Goal: Transaction & Acquisition: Purchase product/service

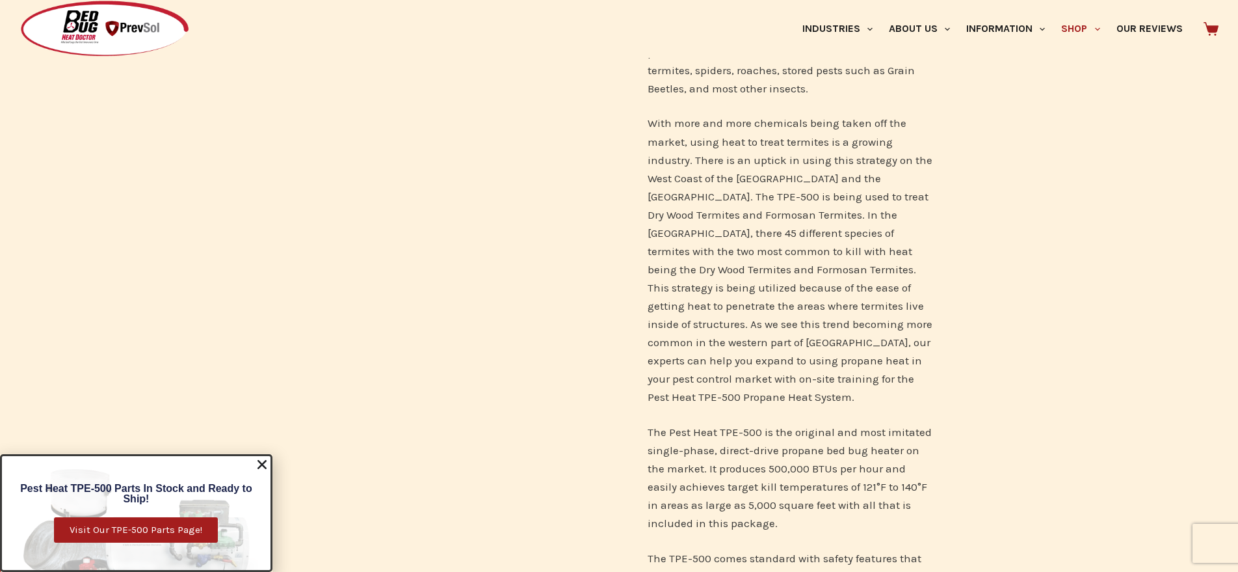
scroll to position [97, 0]
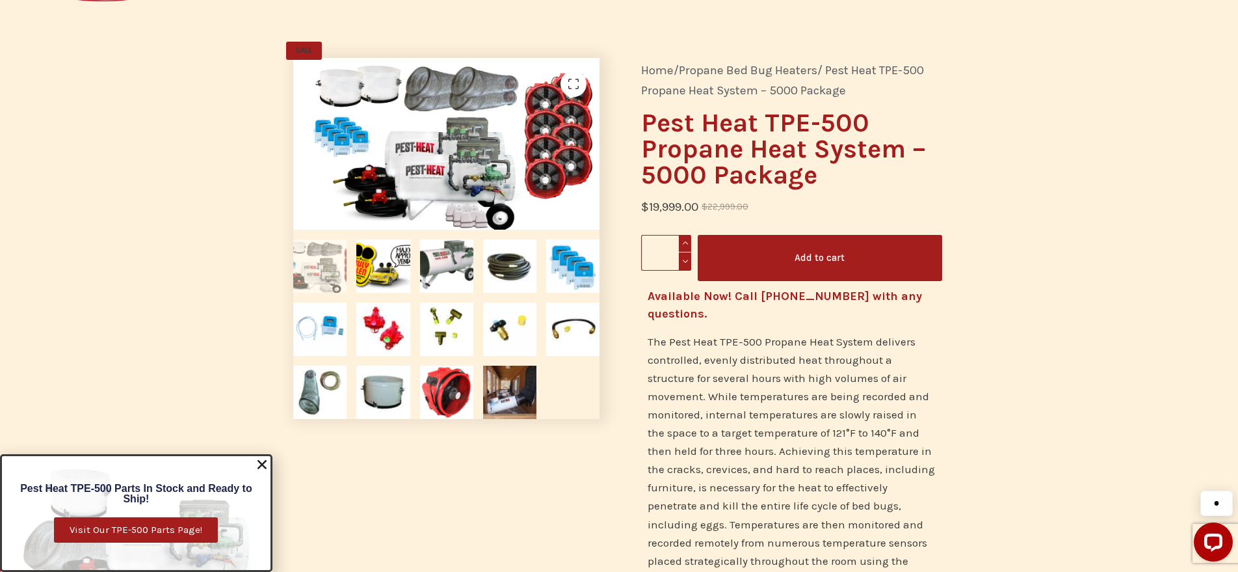
click at [809, 268] on button "Add to cart" at bounding box center [820, 258] width 245 height 46
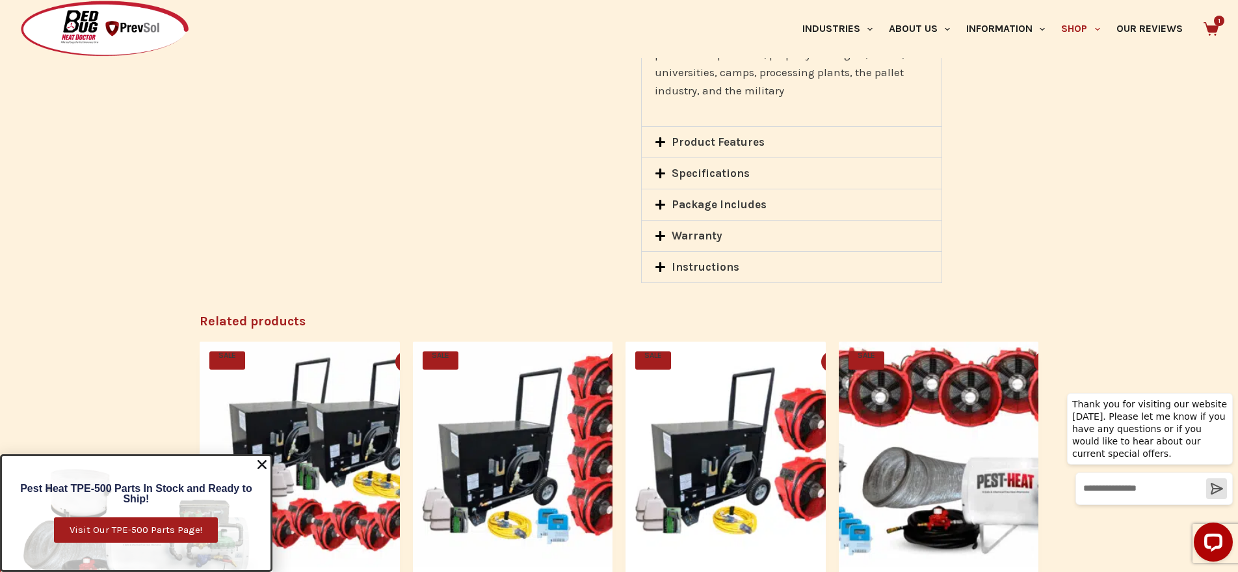
scroll to position [1880, 0]
click at [693, 198] on link "Package Includes" at bounding box center [719, 203] width 95 height 13
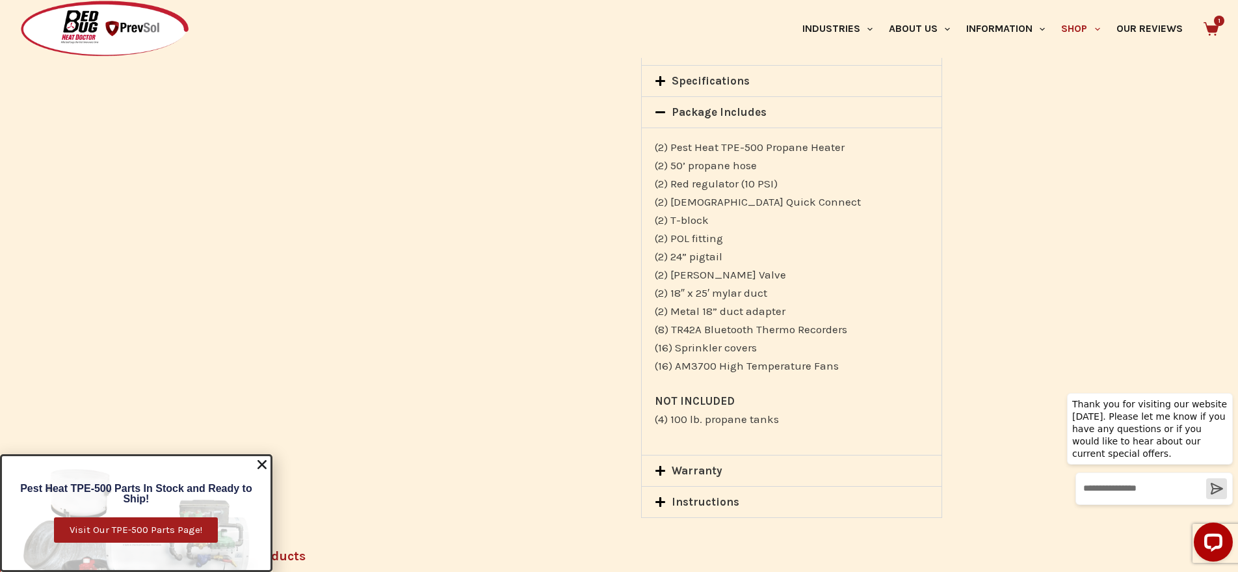
drag, startPoint x: 842, startPoint y: 368, endPoint x: 654, endPoint y: 150, distance: 288.7
type textarea "**********"
click at [654, 150] on div "(2) Pest Heat TPE-500 Propane Heater (2) 50’ propane hose (2) Red regulator (10…" at bounding box center [792, 290] width 300 height 327
copy p "(2) Pest Heat TPE-500 Propane Heater (2) 50’ propane hose (2) Red regulator (10…"
